Goal: Task Accomplishment & Management: Manage account settings

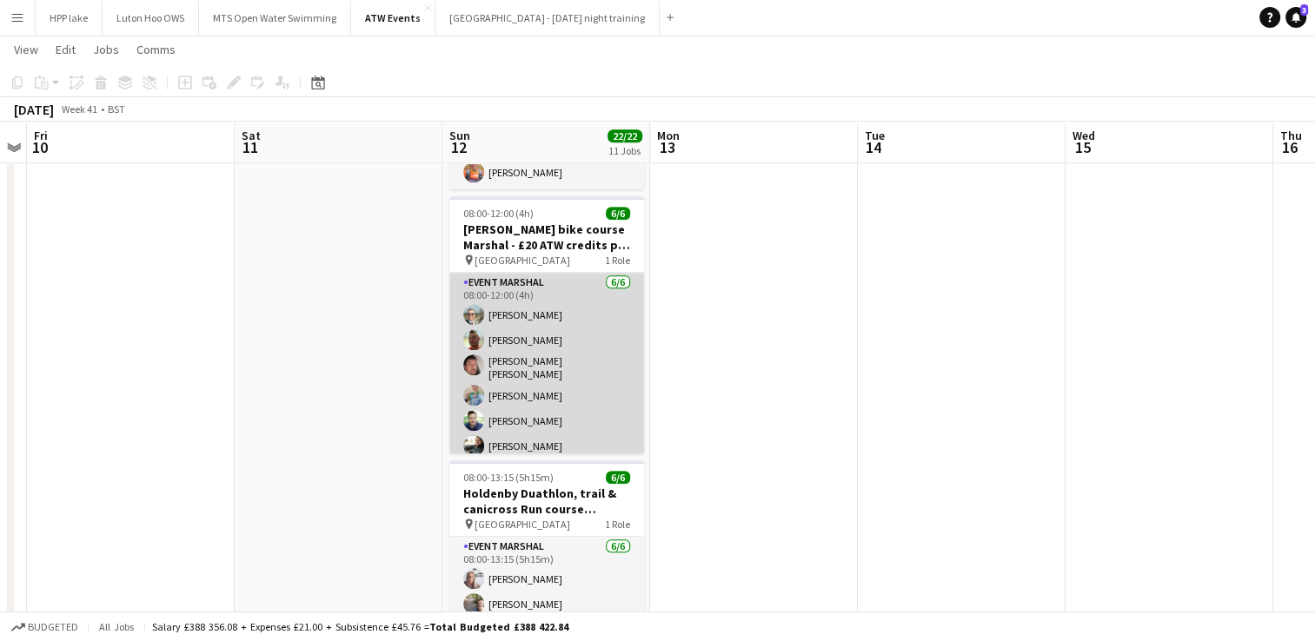
scroll to position [3, 0]
click at [516, 302] on app-card-role "Event Marshal [DATE] 08:00-12:00 (4h) [PERSON_NAME] [PERSON_NAME] [PERSON_NAME]…" at bounding box center [546, 364] width 195 height 190
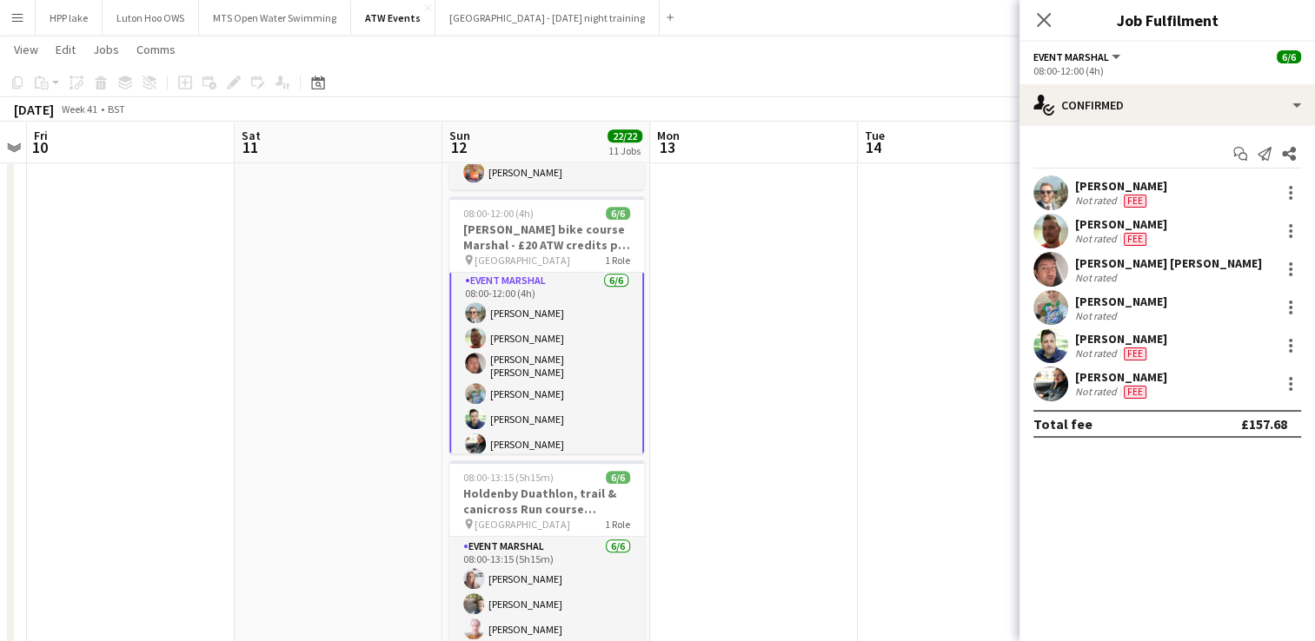
scroll to position [5, 0]
click at [1043, 381] on app-user-avatar at bounding box center [1050, 384] width 35 height 35
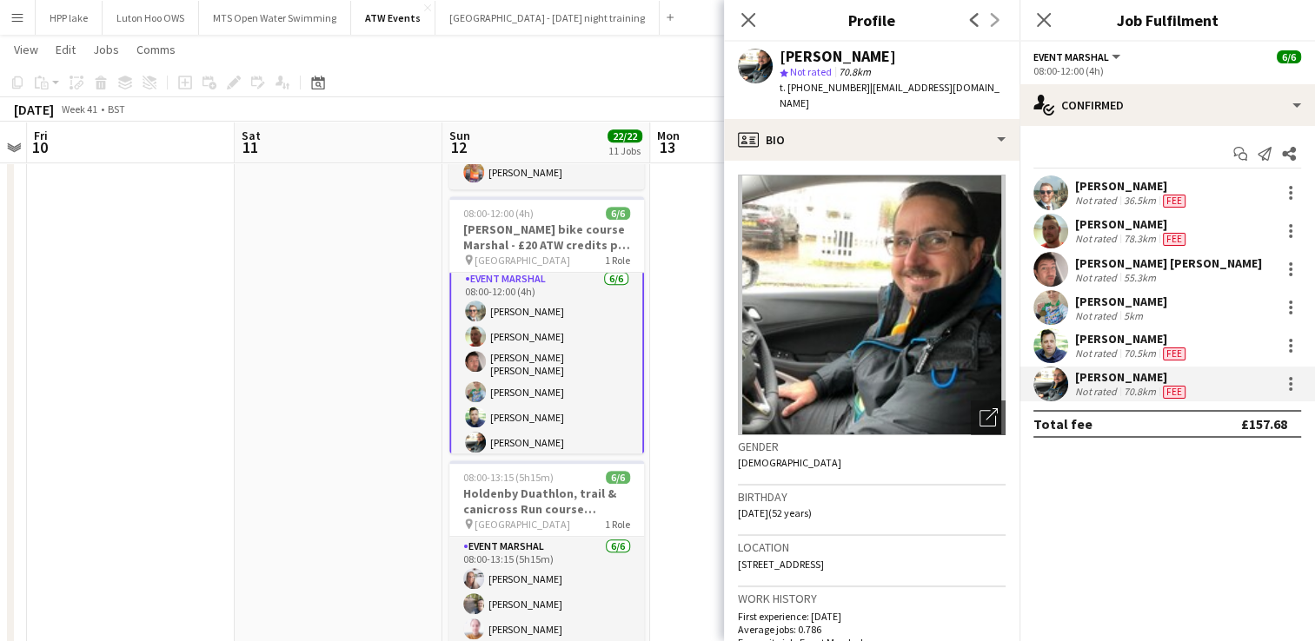
click at [1044, 341] on app-user-avatar at bounding box center [1050, 345] width 35 height 35
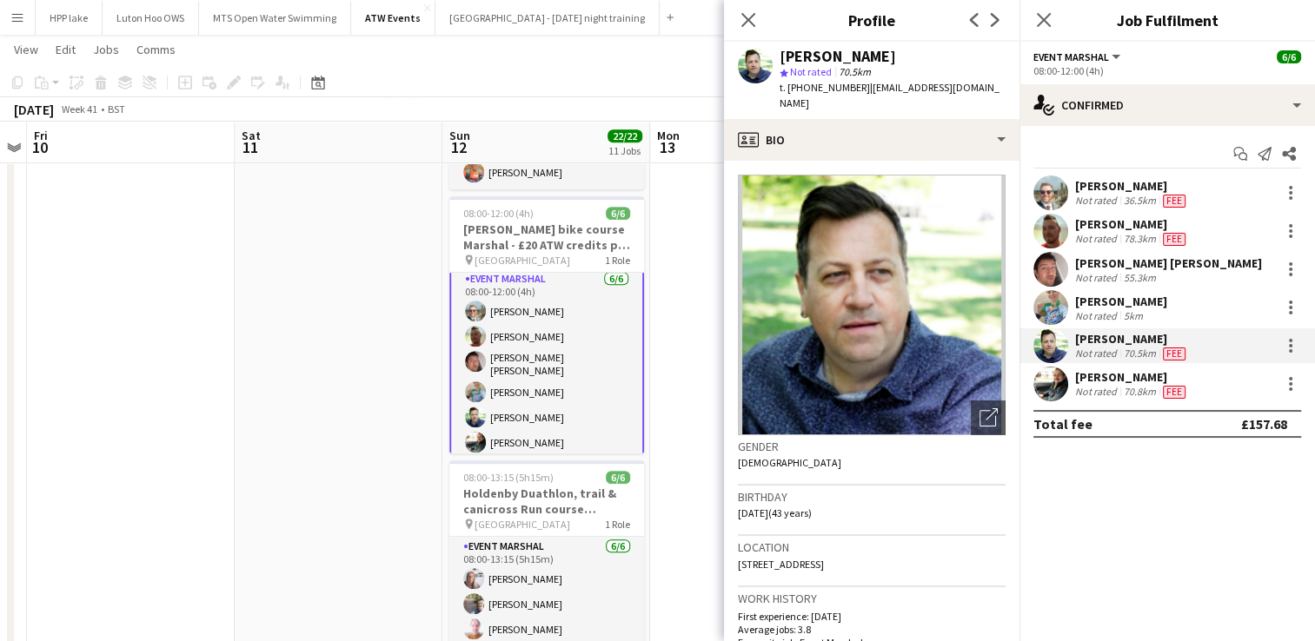
click at [1048, 313] on app-user-avatar at bounding box center [1050, 307] width 35 height 35
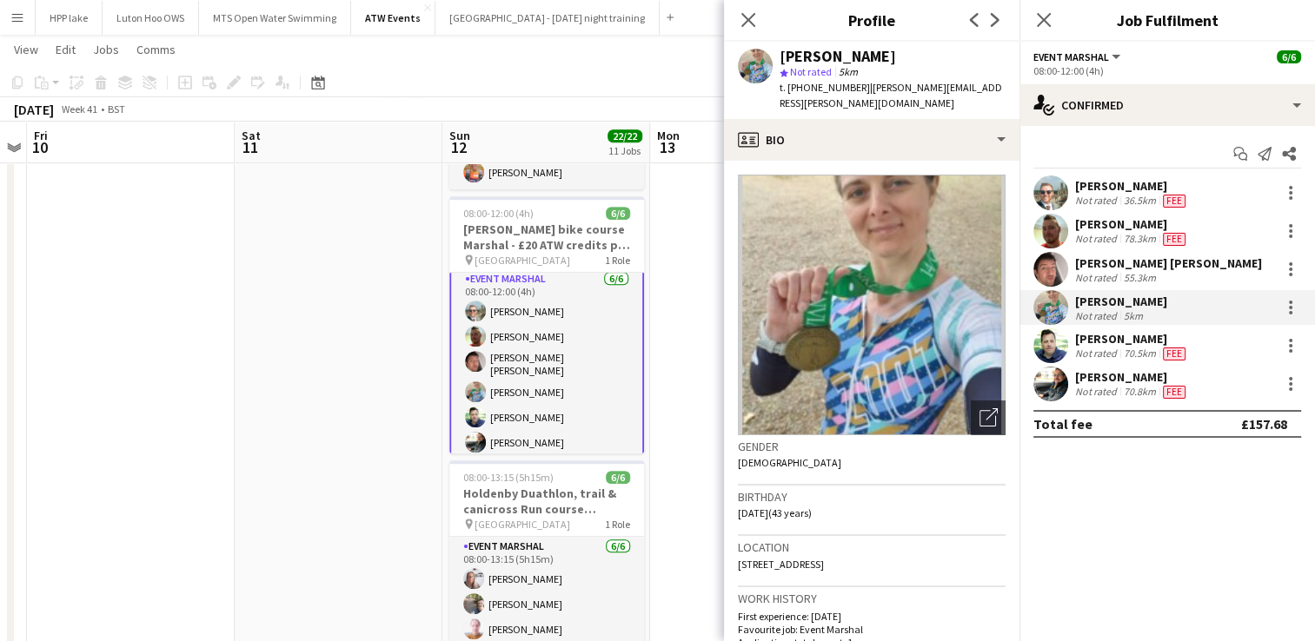
click at [1048, 269] on app-user-avatar at bounding box center [1050, 269] width 35 height 35
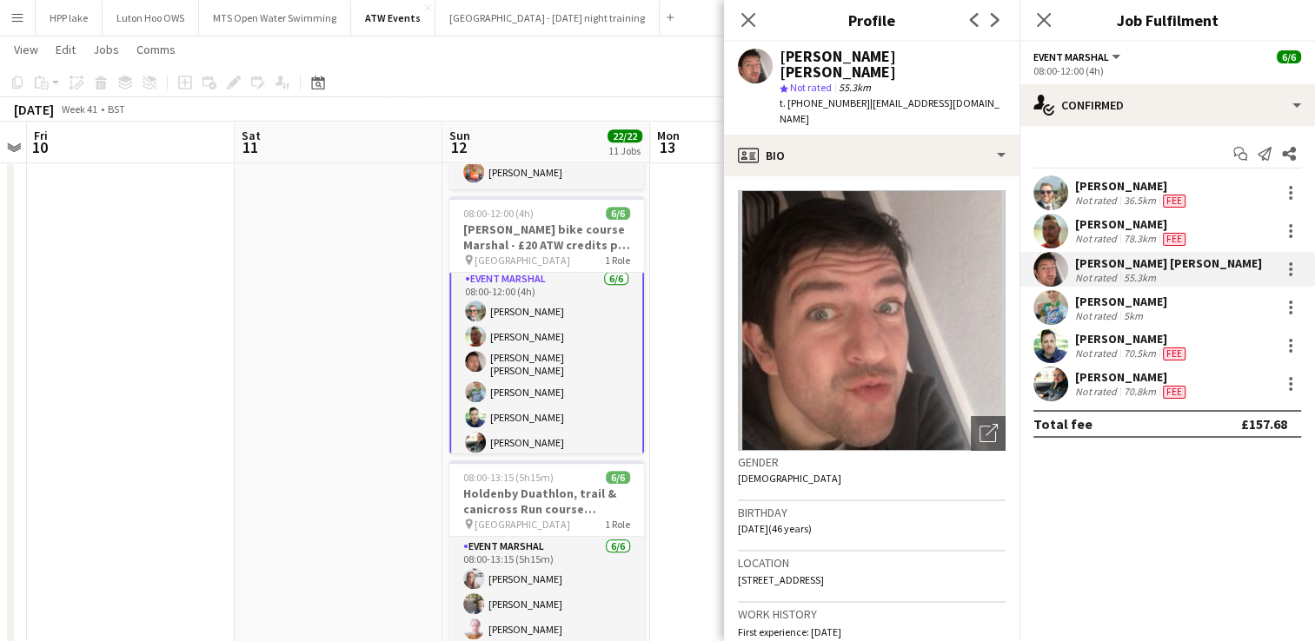
click at [1049, 231] on app-user-avatar at bounding box center [1050, 231] width 35 height 35
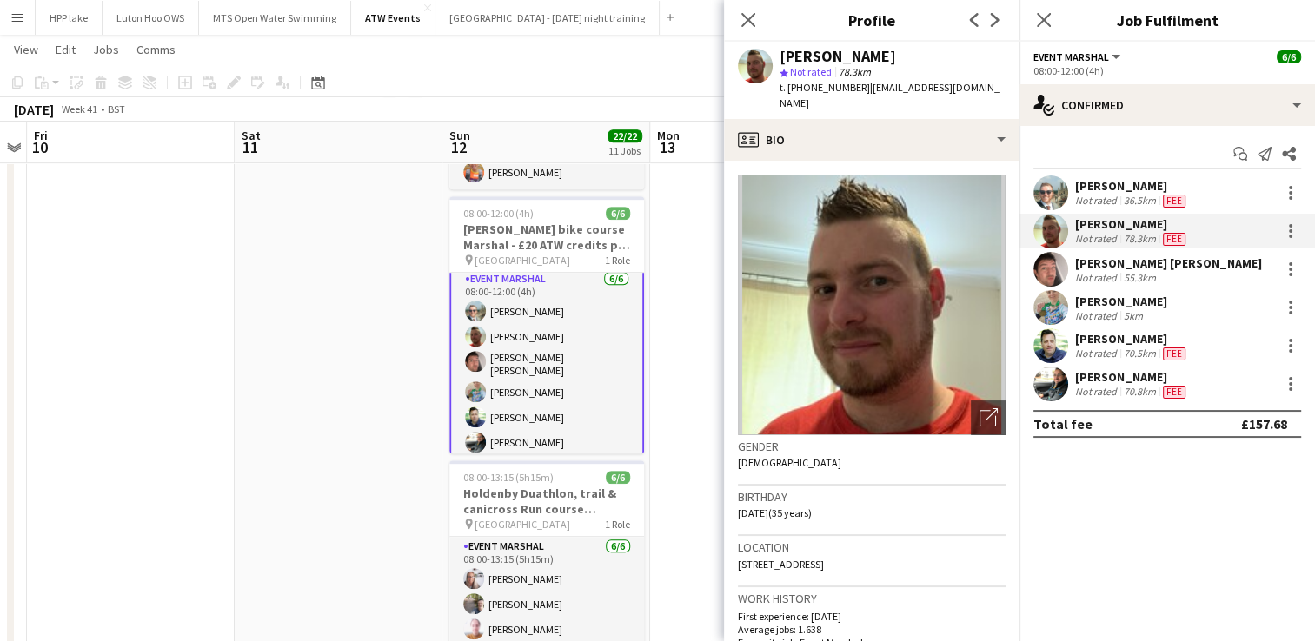
click at [1045, 187] on app-user-avatar at bounding box center [1050, 193] width 35 height 35
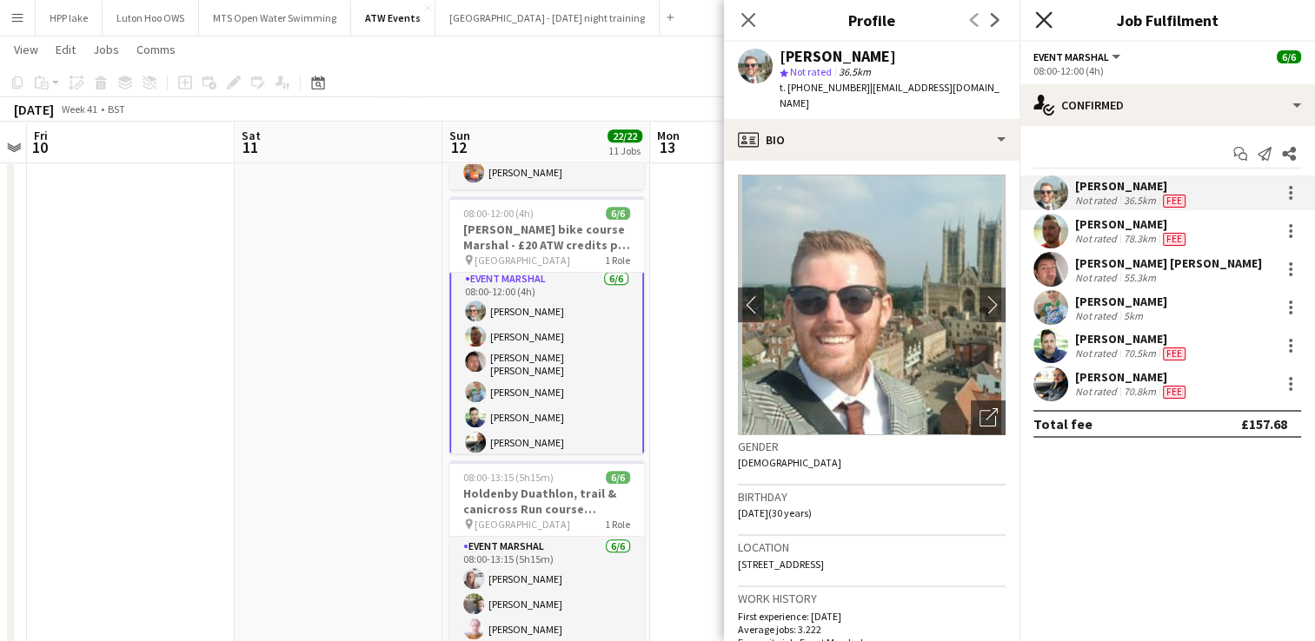
click at [1045, 23] on icon at bounding box center [1043, 19] width 17 height 17
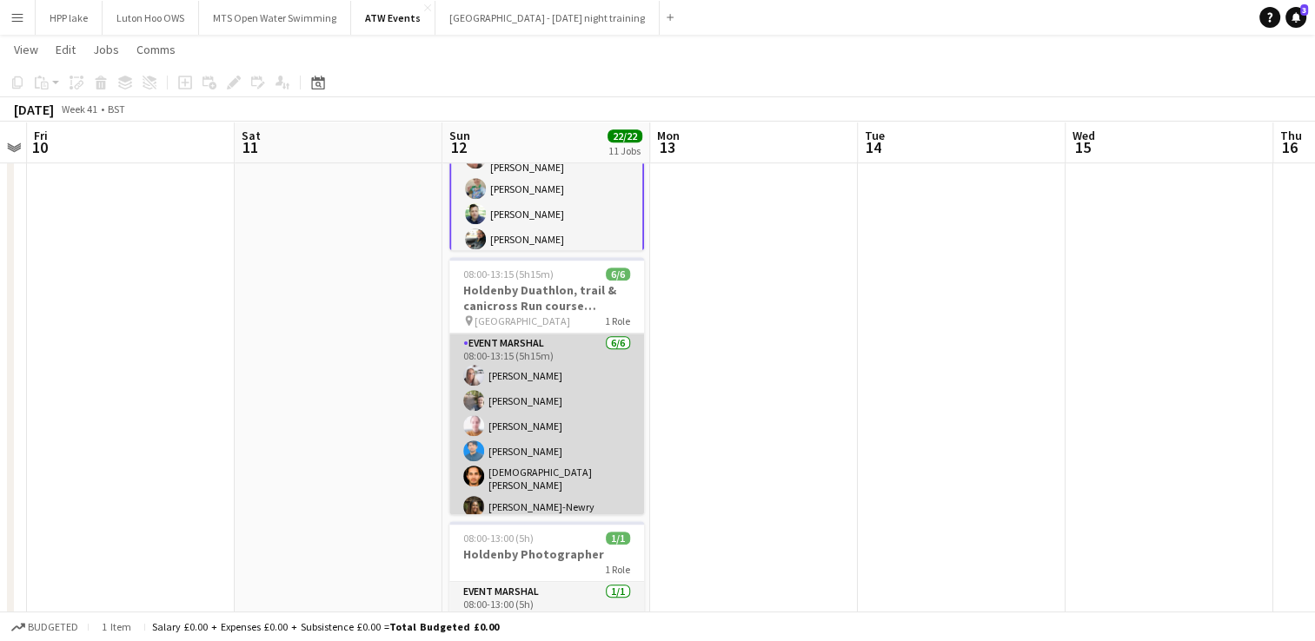
scroll to position [3, 0]
click at [479, 370] on app-card-role "Event Marshal [DATE] 08:00-13:15 (5h15m) [PERSON_NAME] [PERSON_NAME] [PERSON_NA…" at bounding box center [546, 425] width 195 height 190
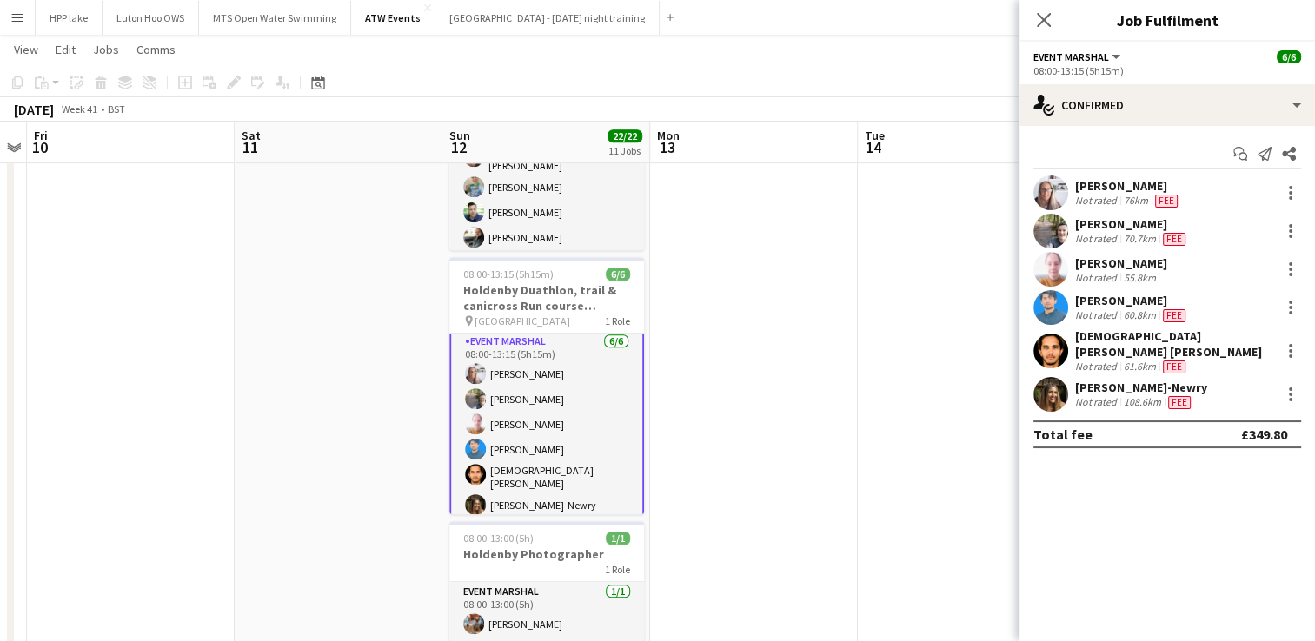
scroll to position [5, 0]
click at [1056, 377] on app-user-avatar at bounding box center [1050, 394] width 35 height 35
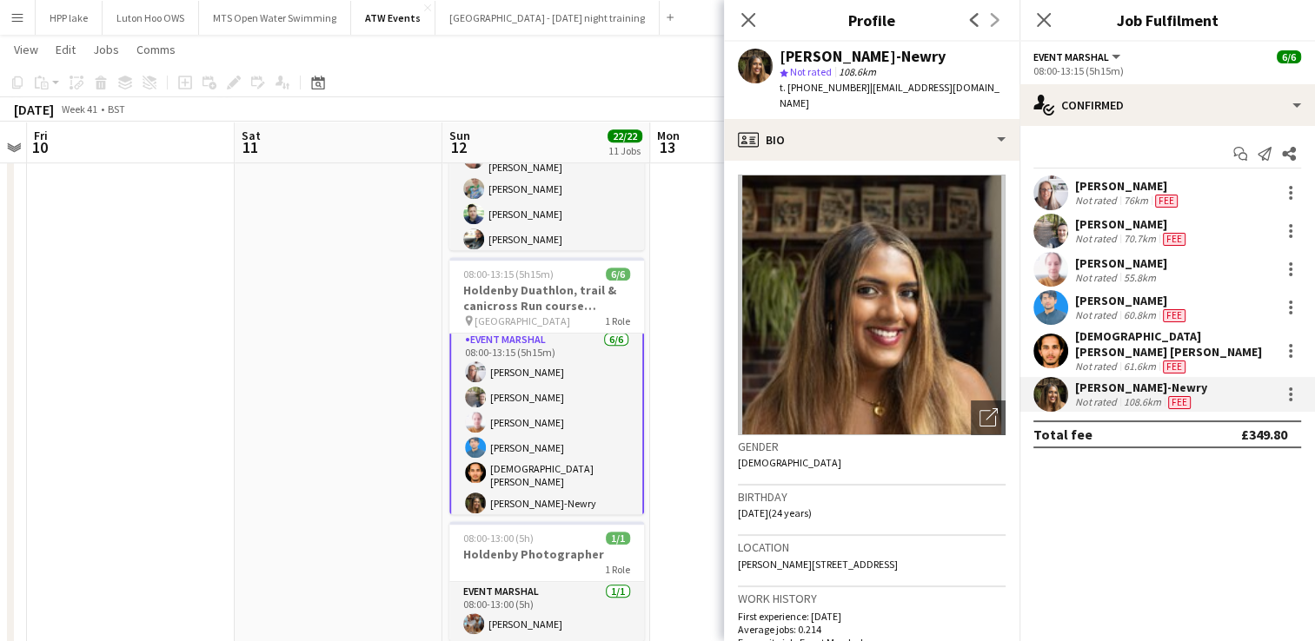
click at [1046, 340] on app-user-avatar at bounding box center [1050, 351] width 35 height 35
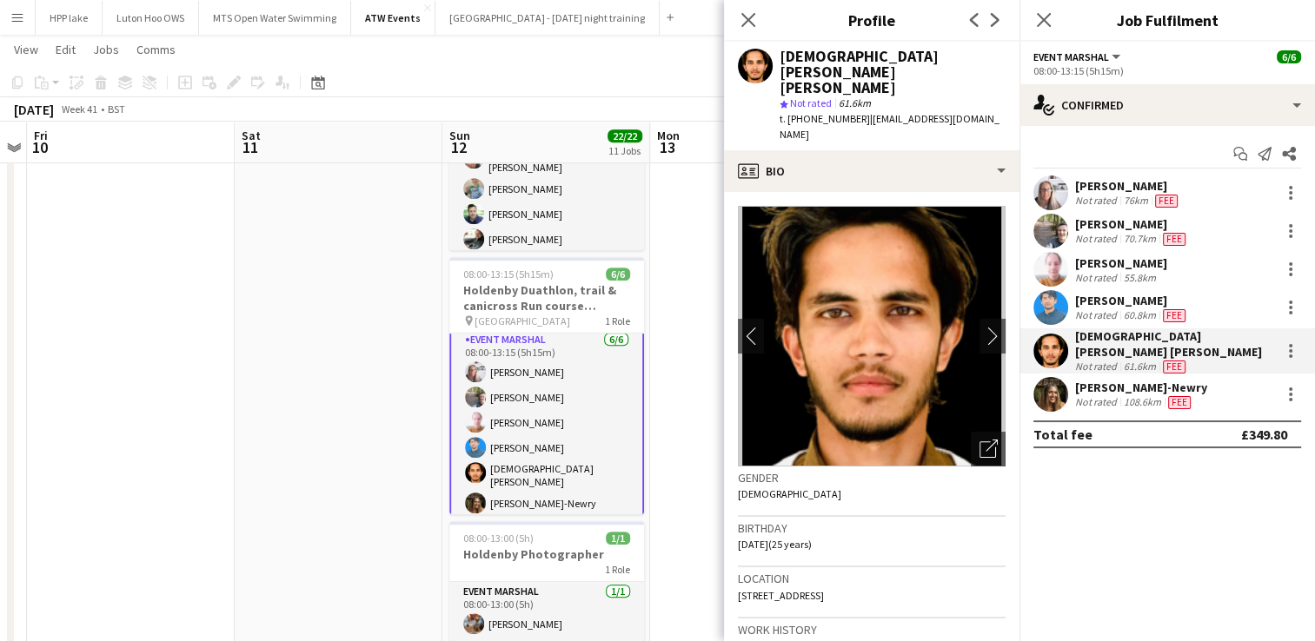
click at [1046, 253] on app-user-avatar at bounding box center [1050, 269] width 35 height 35
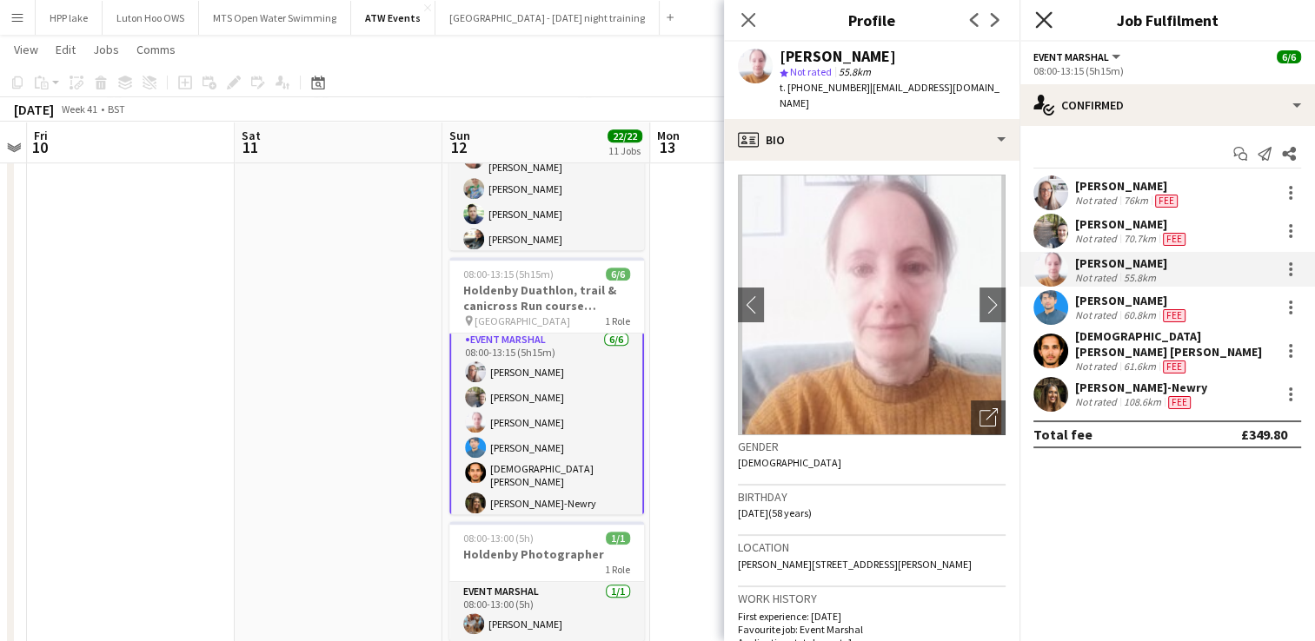
click at [1042, 19] on icon at bounding box center [1043, 19] width 17 height 17
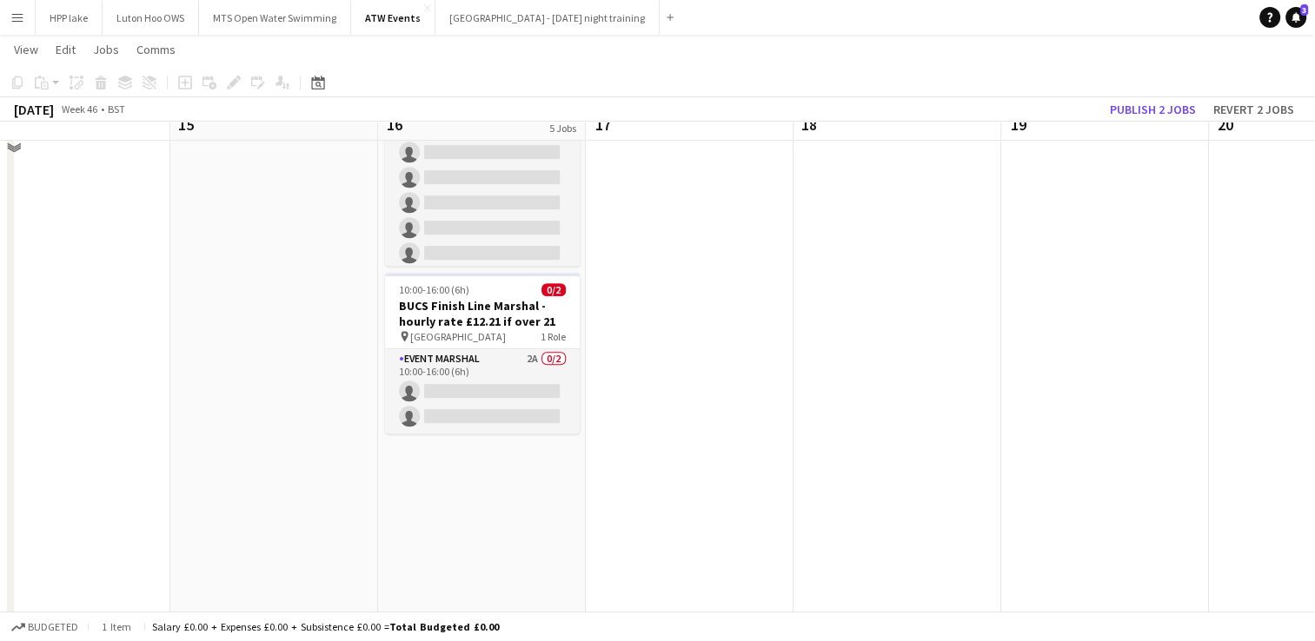
scroll to position [0, 0]
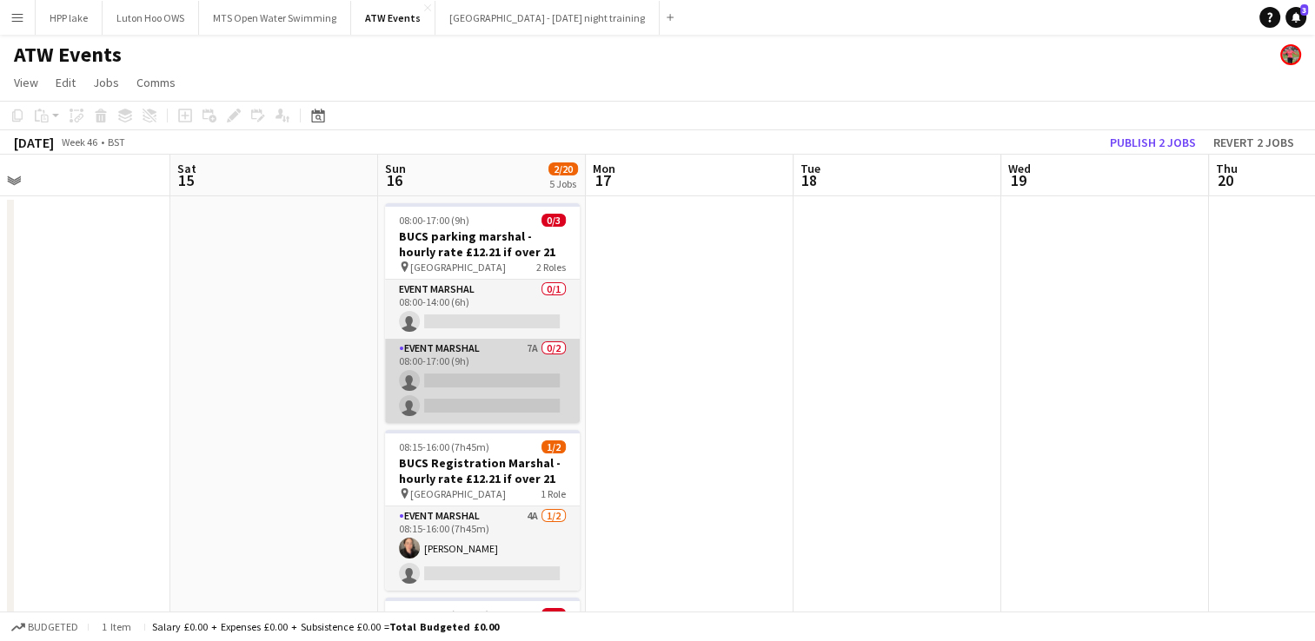
click at [508, 360] on app-card-role "Event Marshal 7A 0/2 08:00-17:00 (9h) single-neutral-actions single-neutral-act…" at bounding box center [482, 381] width 195 height 84
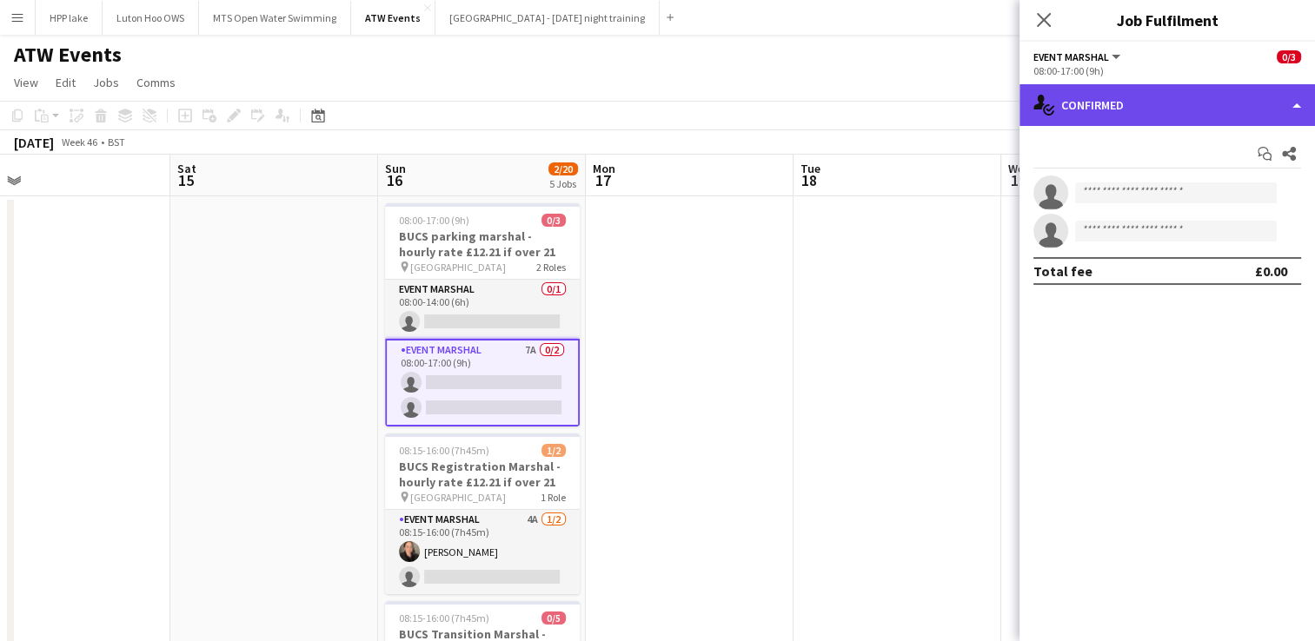
click at [1154, 108] on div "single-neutral-actions-check-2 Confirmed" at bounding box center [1166, 105] width 295 height 42
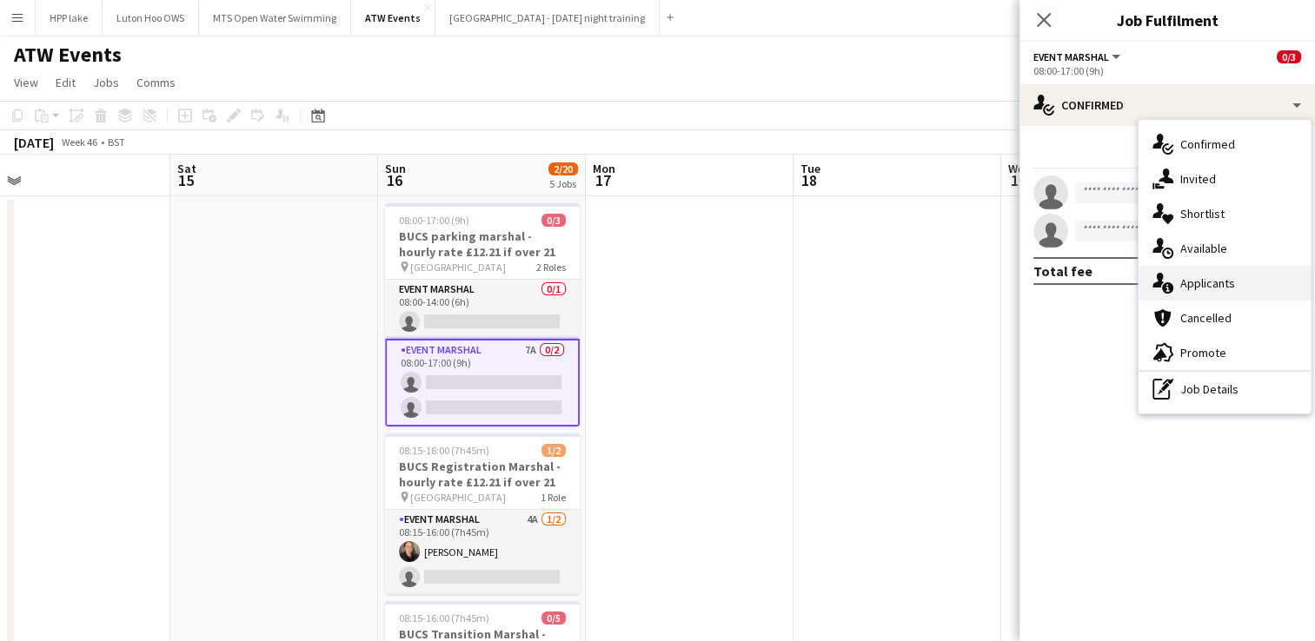
click at [1238, 285] on div "single-neutral-actions-information Applicants" at bounding box center [1224, 283] width 172 height 35
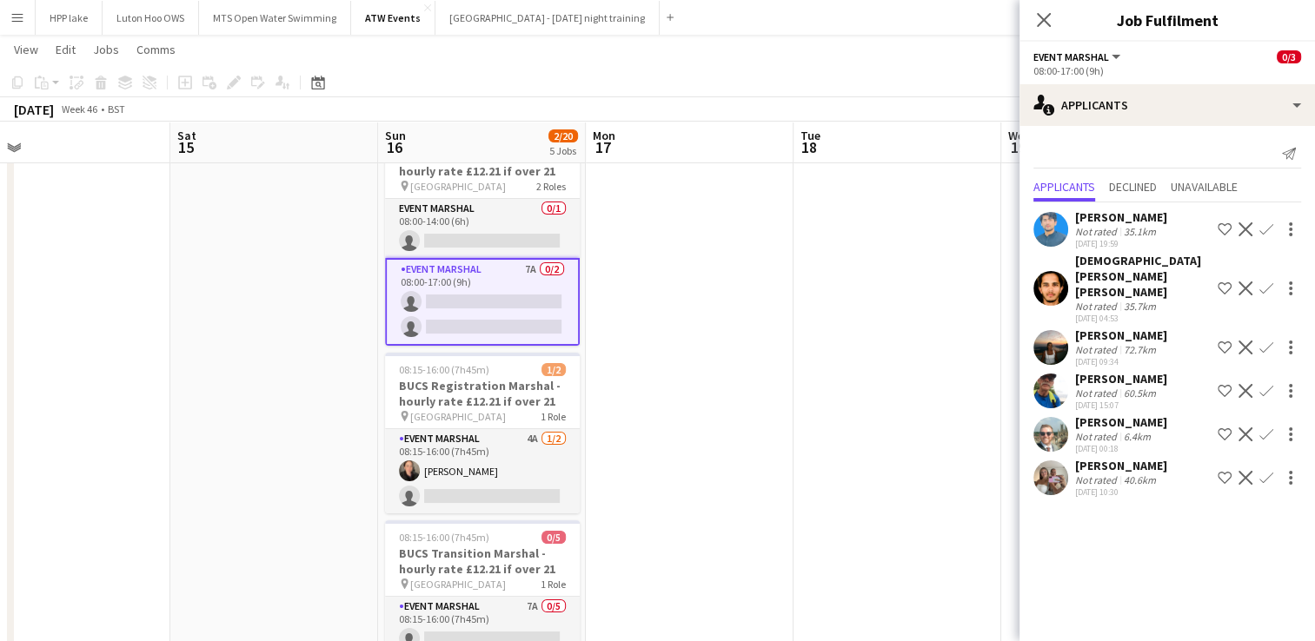
scroll to position [87, 0]
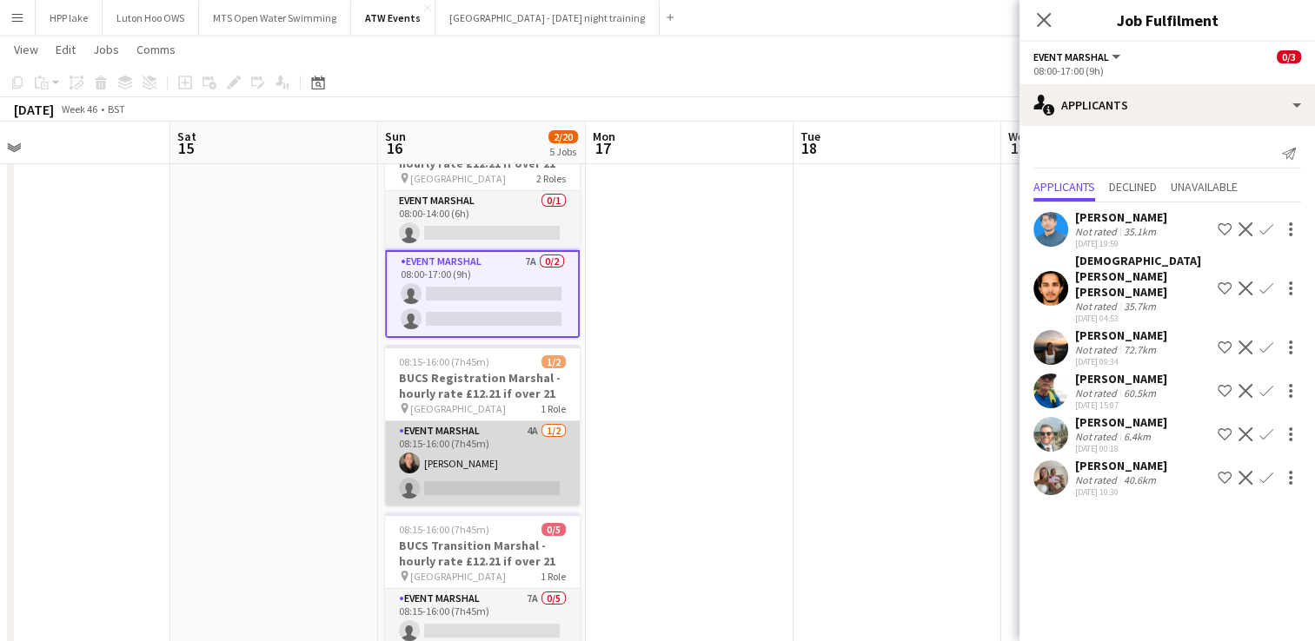
click at [448, 434] on app-card-role "Event Marshal 4A [DATE] 08:15-16:00 (7h45m) [PERSON_NAME] single-neutral-actions" at bounding box center [482, 463] width 195 height 84
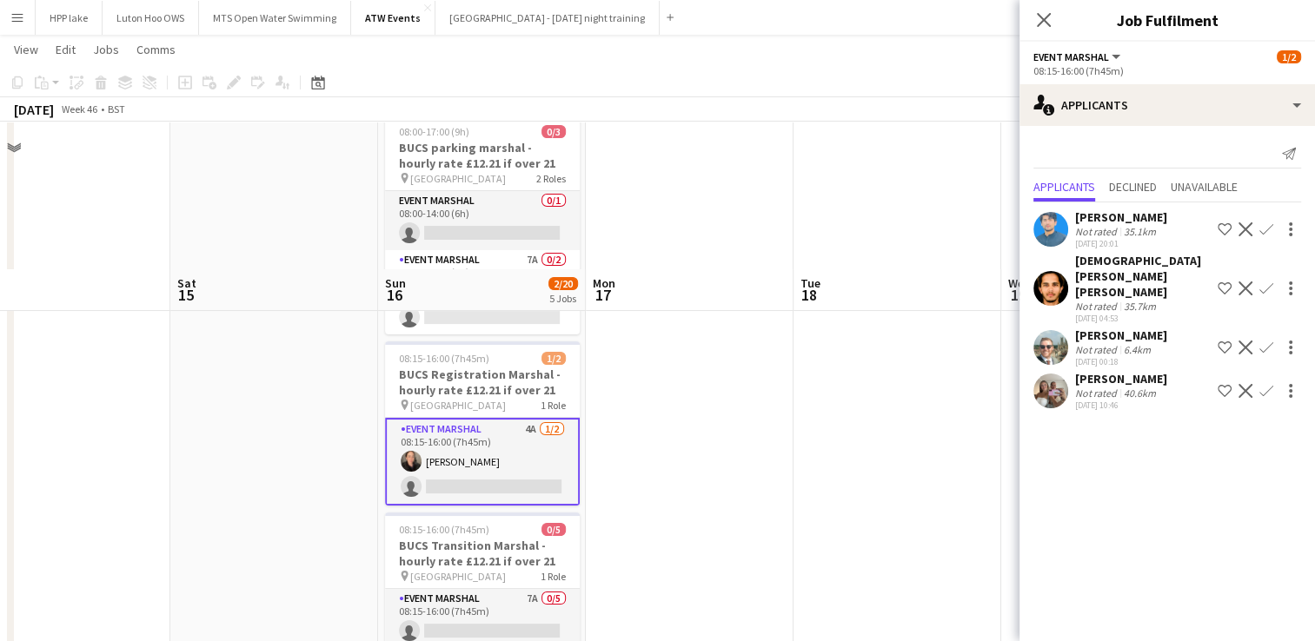
scroll to position [263, 0]
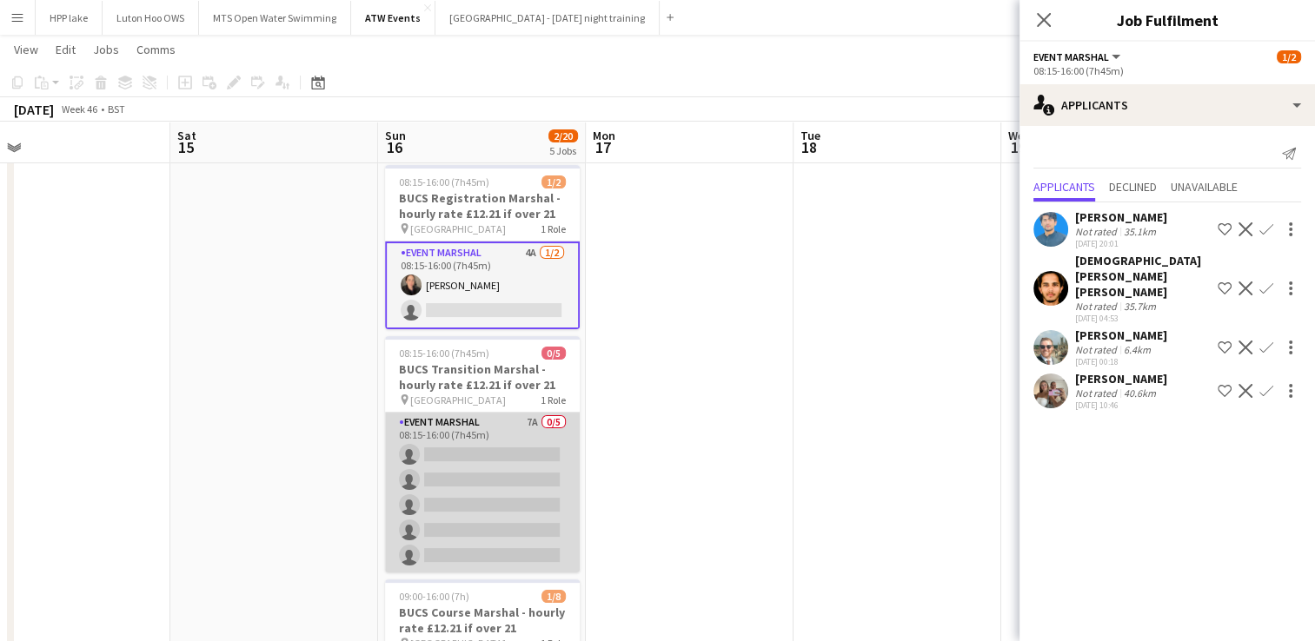
click at [494, 426] on app-card-role "Event Marshal 7A 0/5 08:15-16:00 (7h45m) single-neutral-actions single-neutral-…" at bounding box center [482, 493] width 195 height 160
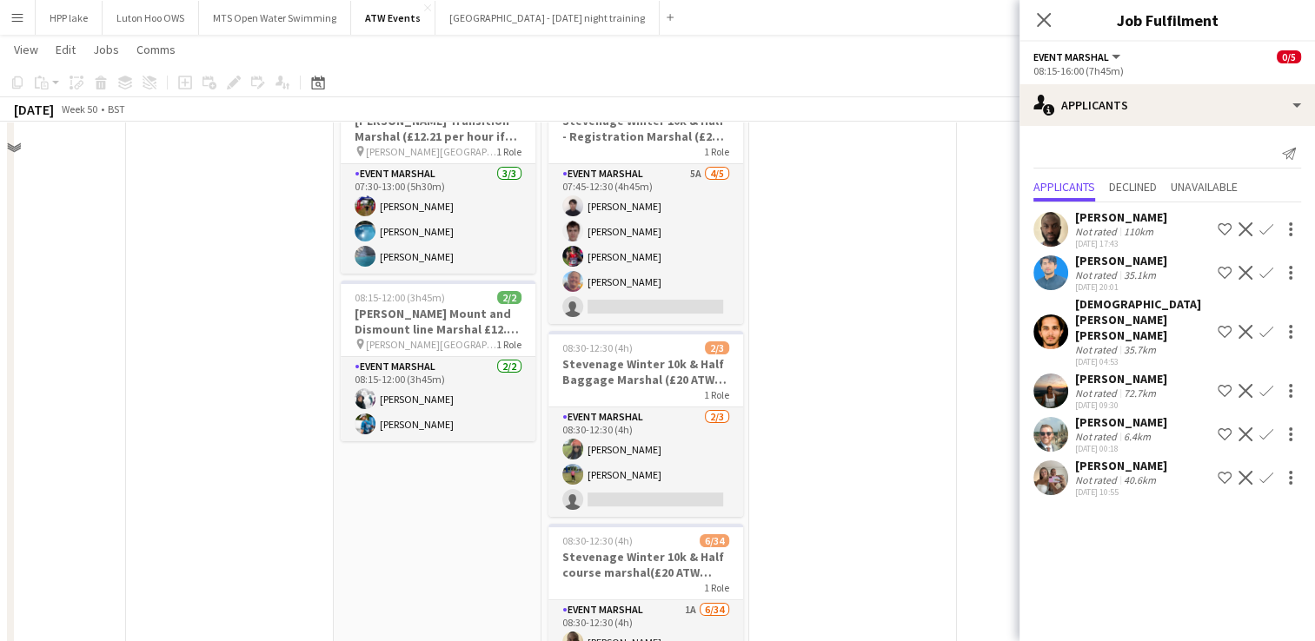
scroll to position [0, 0]
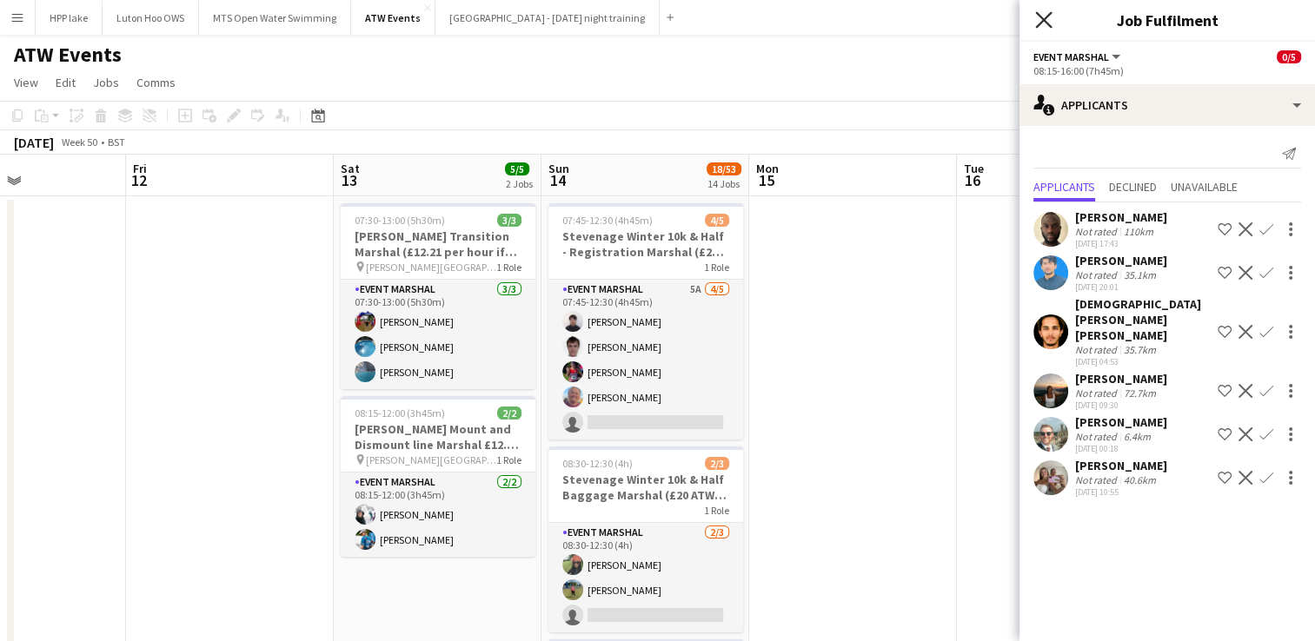
click at [1038, 17] on icon "Close pop-in" at bounding box center [1043, 19] width 17 height 17
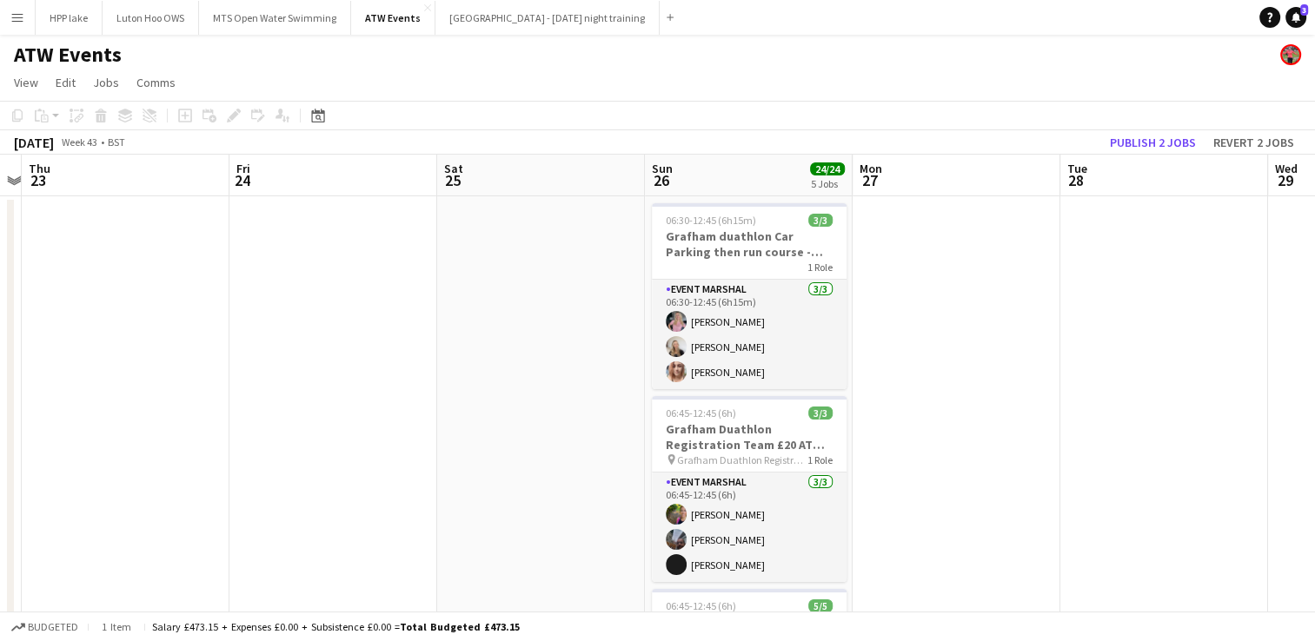
scroll to position [0, 610]
